Goal: Obtain resource: Download file/media

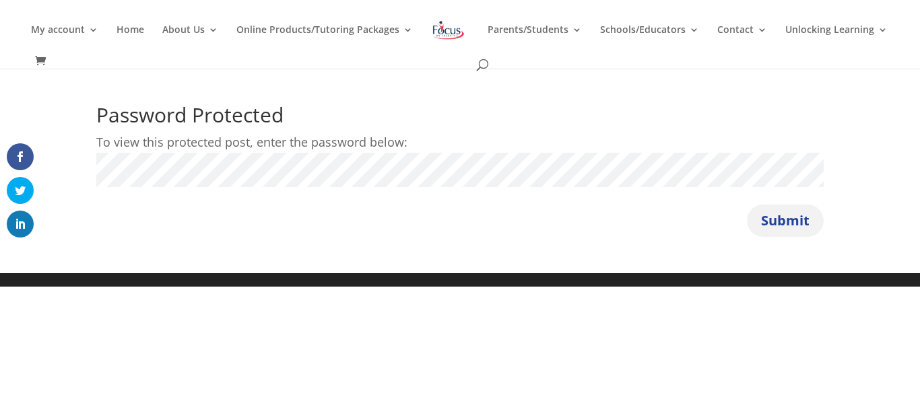
click at [764, 217] on button "Submit" at bounding box center [785, 221] width 77 height 32
click at [787, 223] on button "Submit" at bounding box center [785, 221] width 77 height 32
click at [795, 224] on button "Submit" at bounding box center [785, 221] width 77 height 32
click at [697, 141] on p "To view this protected post, enter the password below:" at bounding box center [459, 142] width 727 height 21
click at [794, 218] on button "Submit" at bounding box center [785, 221] width 77 height 32
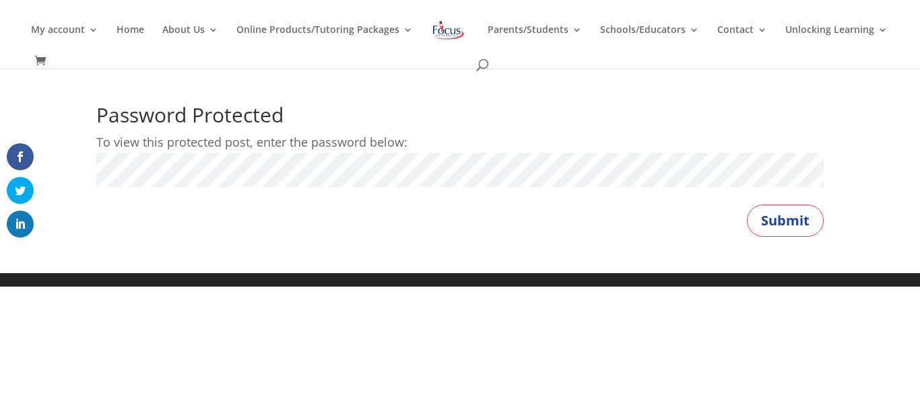
click at [747, 205] on button "Submit" at bounding box center [785, 221] width 77 height 32
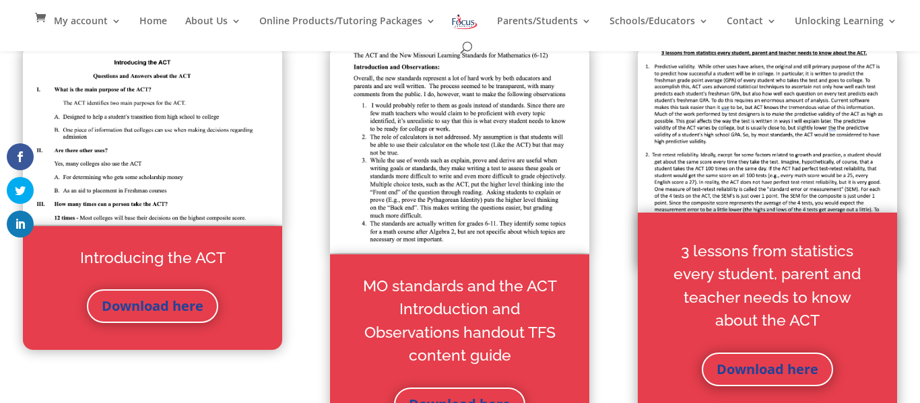
scroll to position [507, 0]
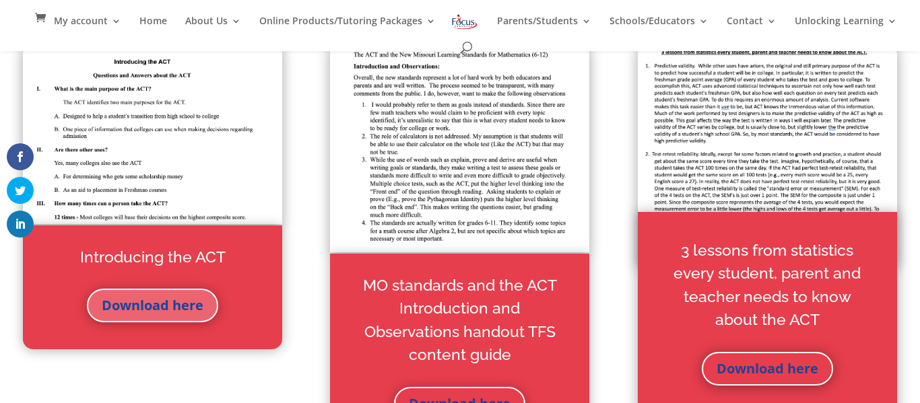
click at [193, 304] on link "Download here" at bounding box center [152, 306] width 131 height 34
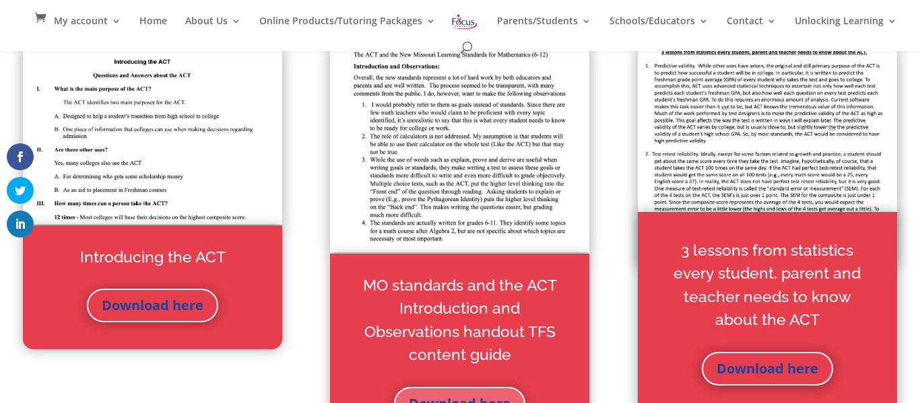
click at [444, 398] on link "Download here" at bounding box center [459, 404] width 131 height 34
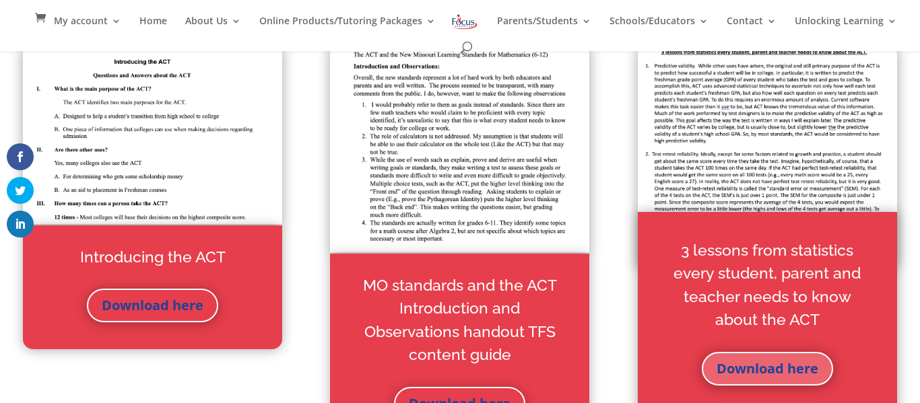
click at [736, 361] on link "Download here" at bounding box center [767, 369] width 131 height 34
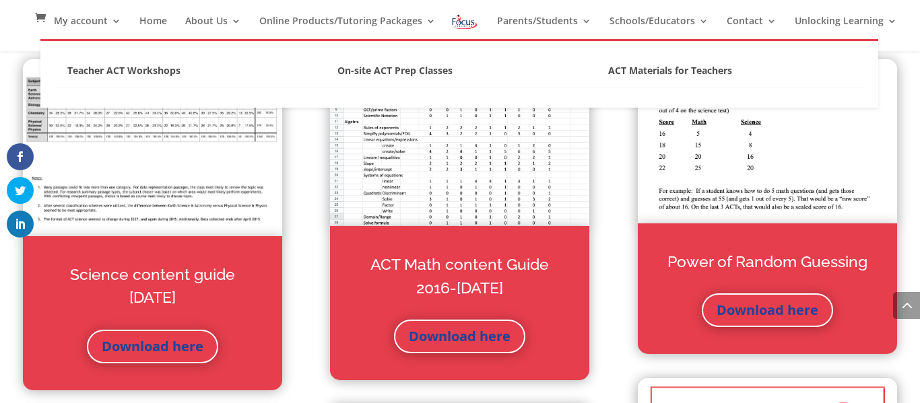
scroll to position [933, 0]
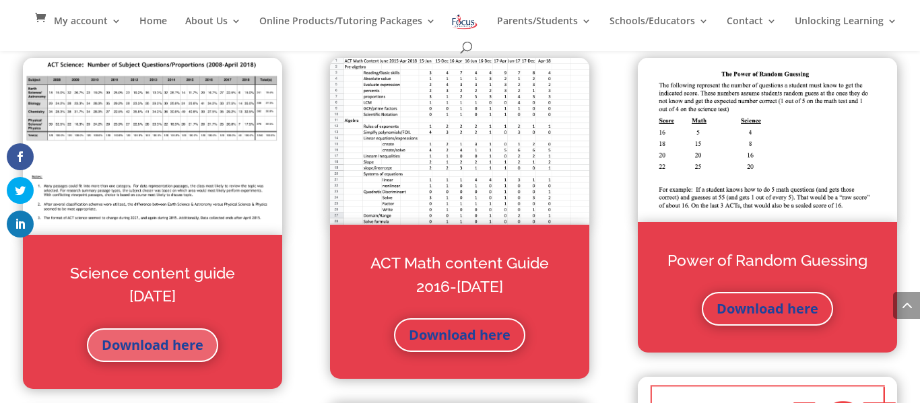
click at [178, 339] on link "Download here" at bounding box center [152, 346] width 131 height 34
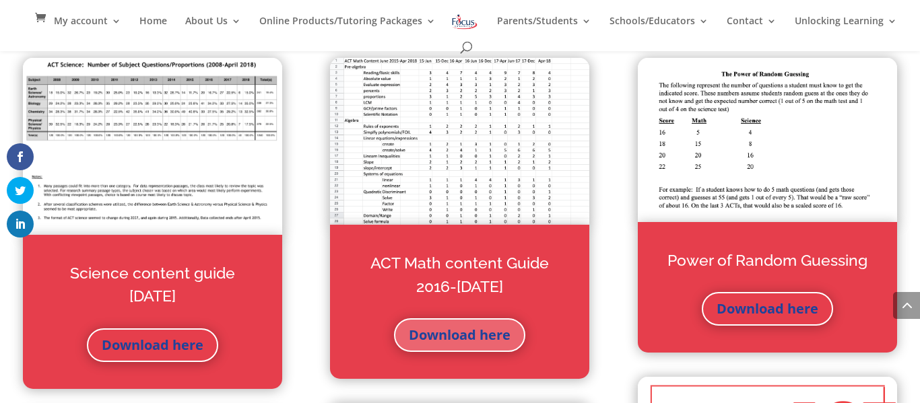
click at [447, 333] on link "Download here" at bounding box center [459, 335] width 131 height 34
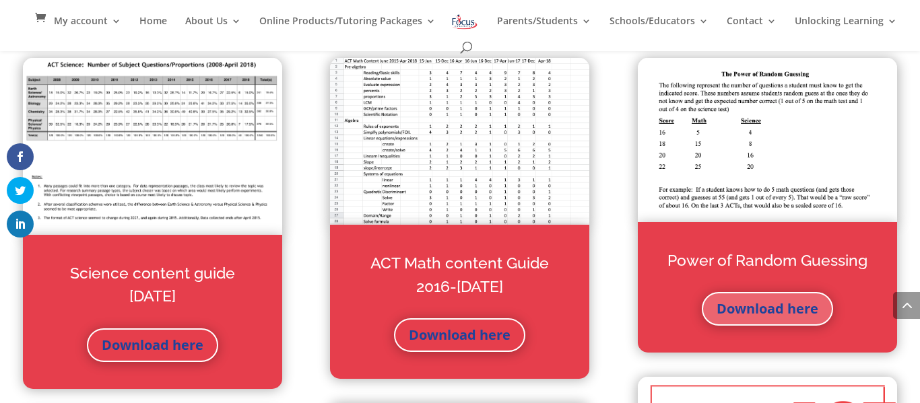
click at [725, 303] on link "Download here" at bounding box center [767, 309] width 131 height 34
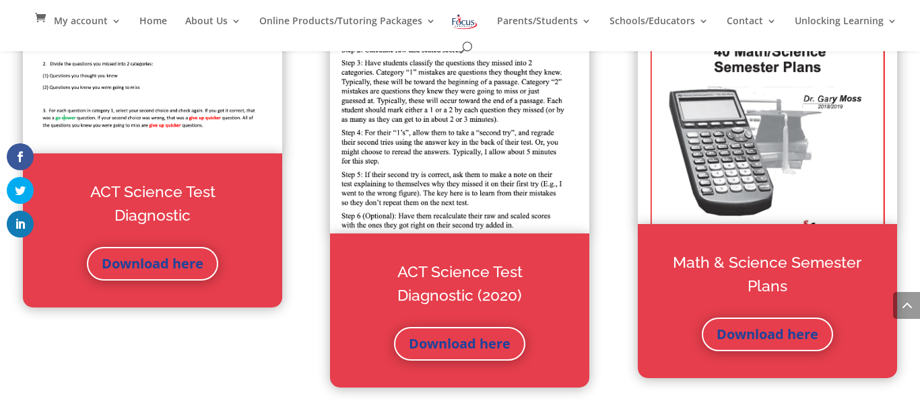
scroll to position [1364, 0]
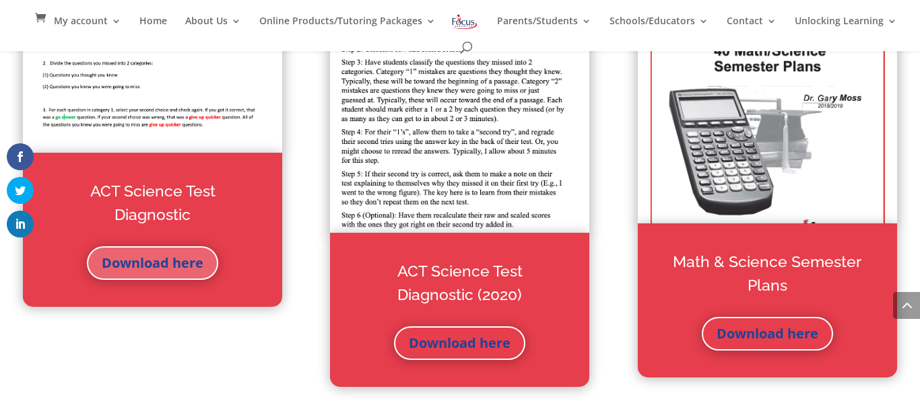
click at [203, 246] on link "Download here" at bounding box center [152, 263] width 131 height 34
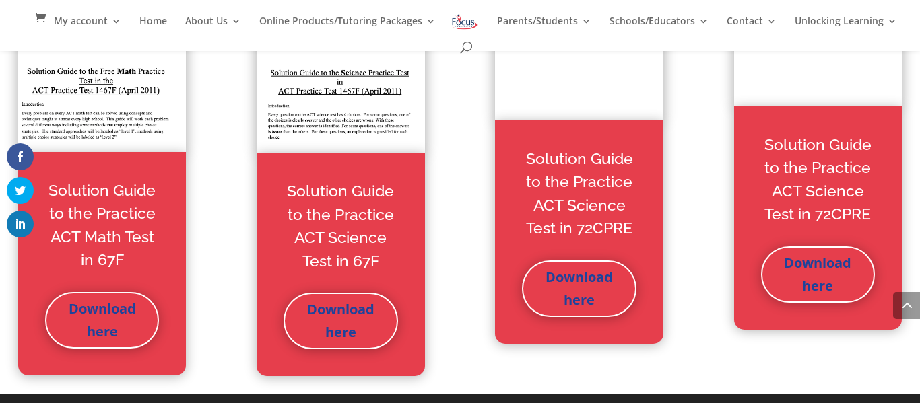
scroll to position [6378, 0]
